Goal: Transaction & Acquisition: Download file/media

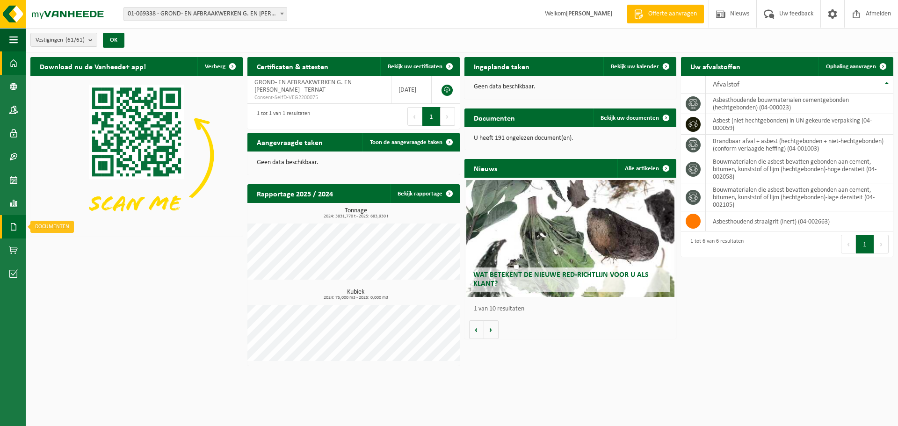
click at [15, 221] on span at bounding box center [13, 226] width 8 height 23
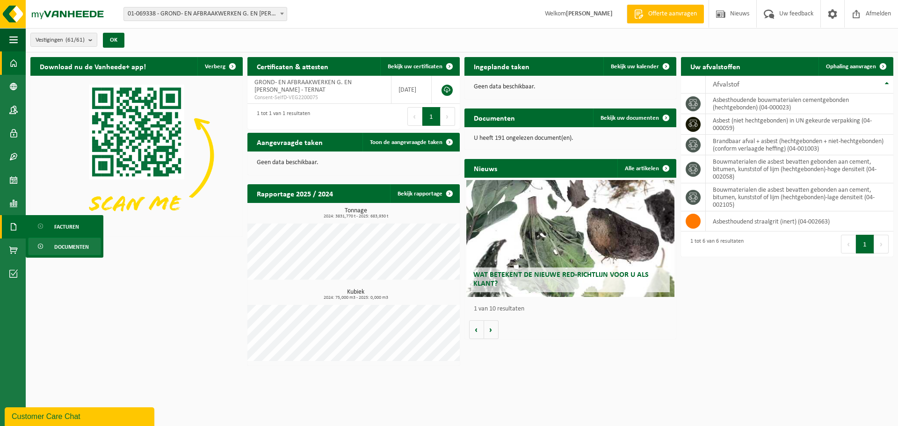
click at [69, 247] on span "Documenten" at bounding box center [71, 247] width 35 height 18
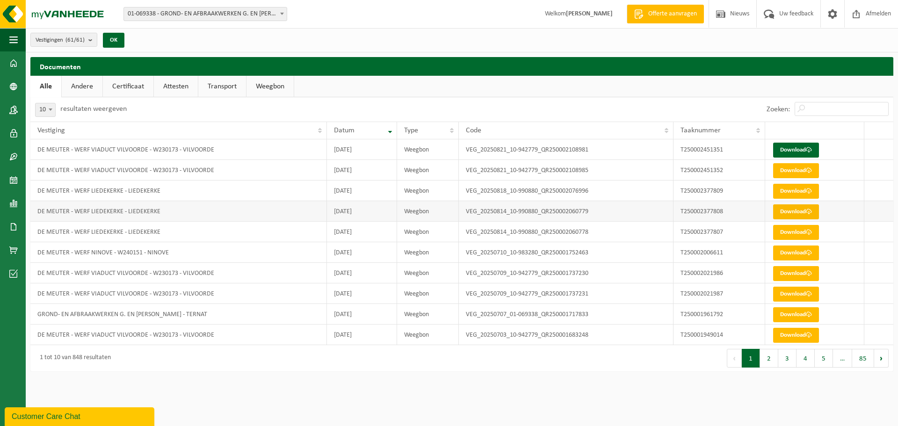
click at [797, 208] on link "Download" at bounding box center [796, 211] width 46 height 15
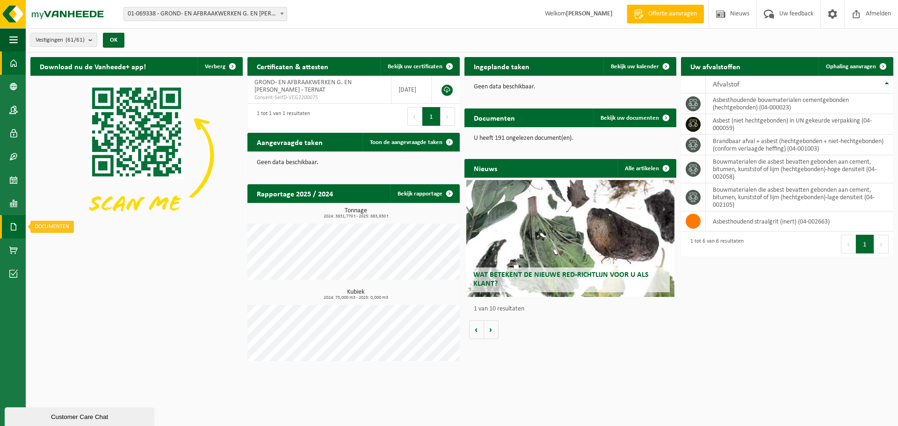
click at [14, 225] on span at bounding box center [13, 226] width 8 height 23
click at [73, 244] on span "Documenten" at bounding box center [71, 247] width 35 height 18
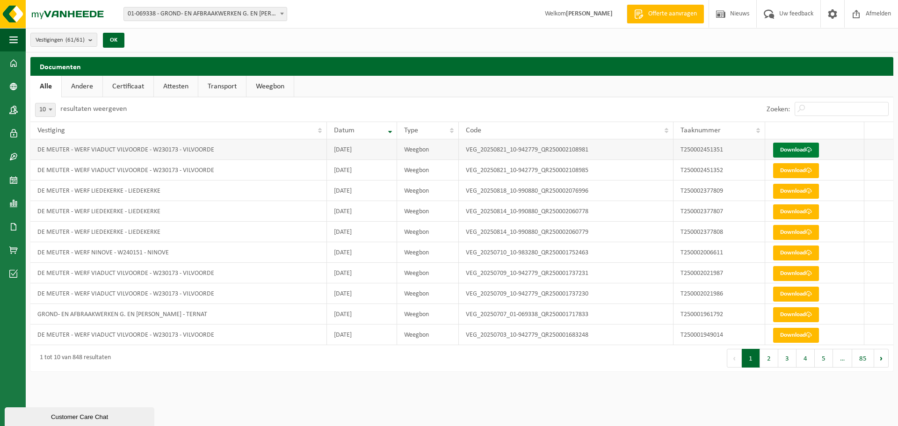
click at [791, 145] on link "Download" at bounding box center [796, 150] width 46 height 15
